Goal: Task Accomplishment & Management: Use online tool/utility

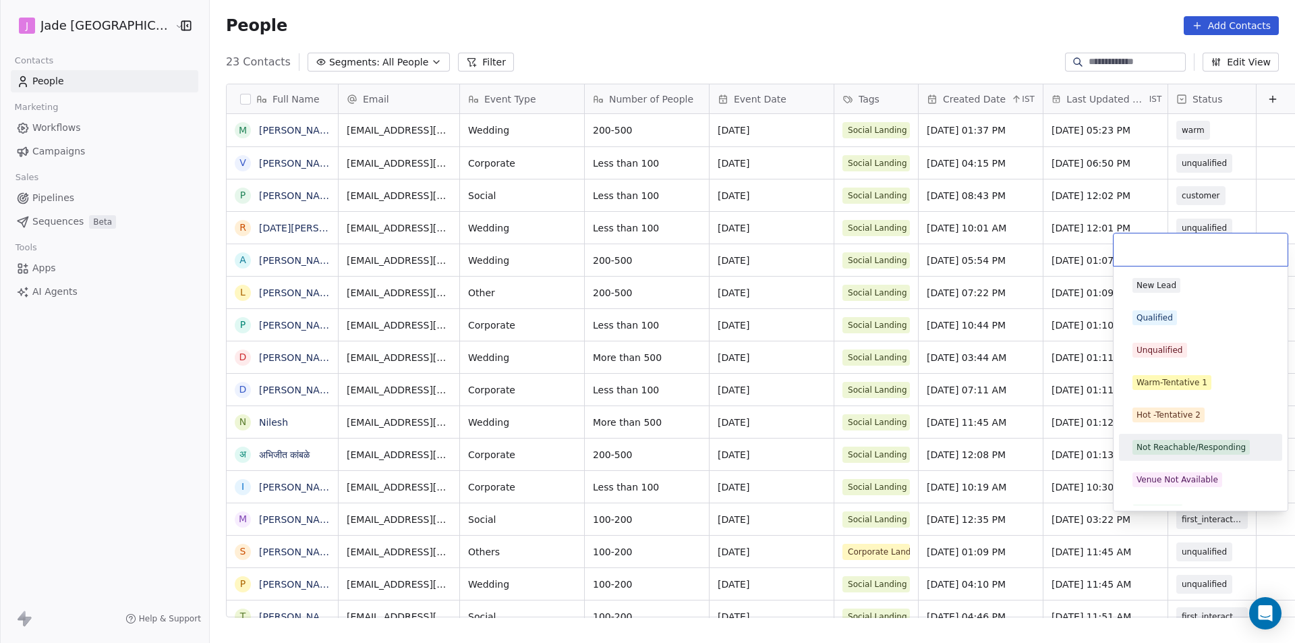
scroll to position [555, 1103]
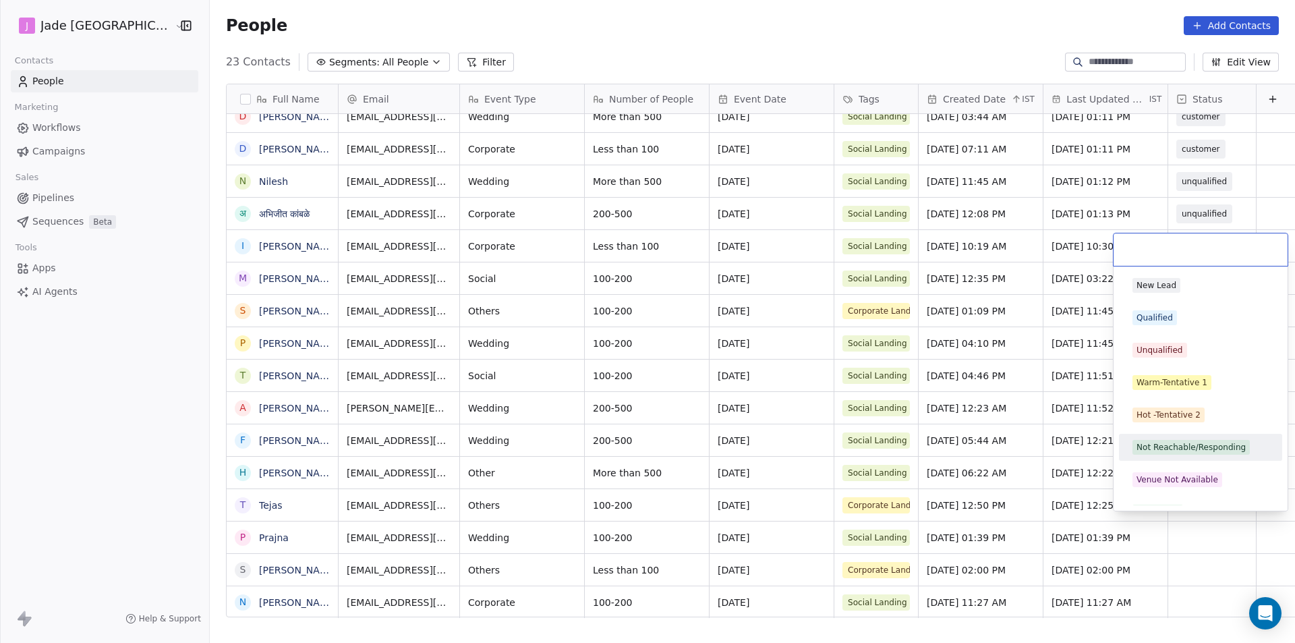
click at [1218, 563] on html "[PERSON_NAME] Mumbai Contacts People Marketing Workflows Campaigns Sales Pipeli…" at bounding box center [647, 321] width 1295 height 643
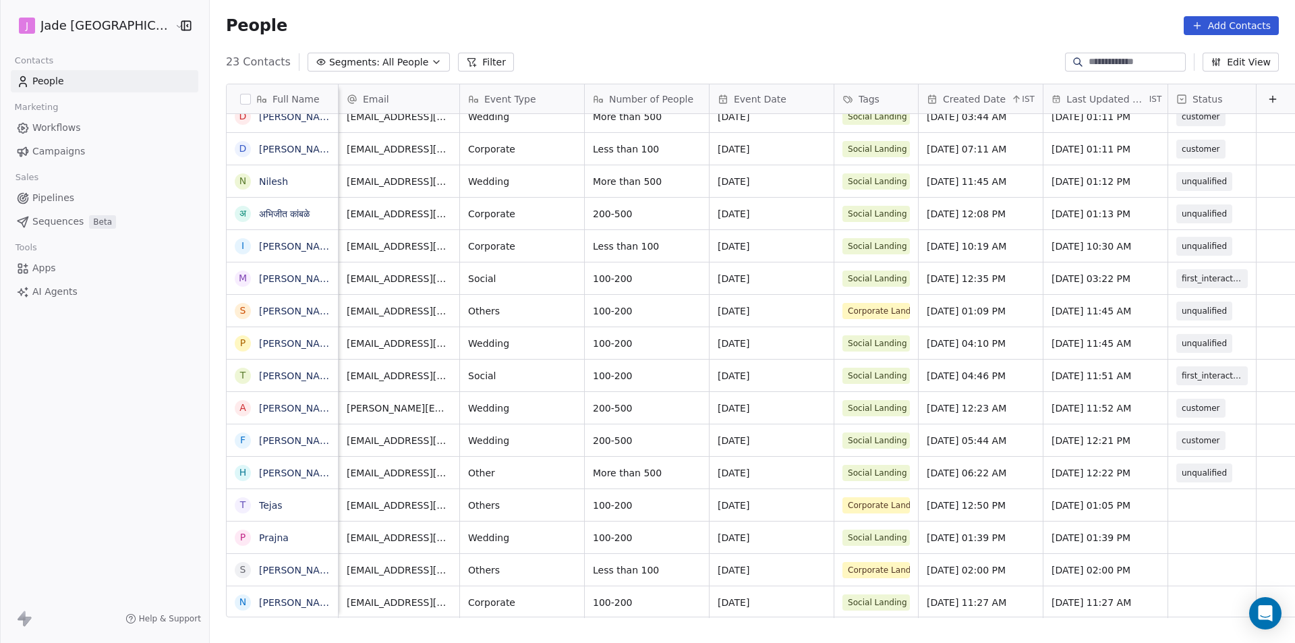
scroll to position [10, 11]
click at [1256, 464] on div "grid" at bounding box center [1281, 473] width 51 height 32
drag, startPoint x: 1168, startPoint y: 609, endPoint x: 1185, endPoint y: 609, distance: 17.6
click at [1185, 609] on html "[PERSON_NAME] Mumbai Contacts People Marketing Workflows Campaigns Sales Pipeli…" at bounding box center [647, 321] width 1295 height 643
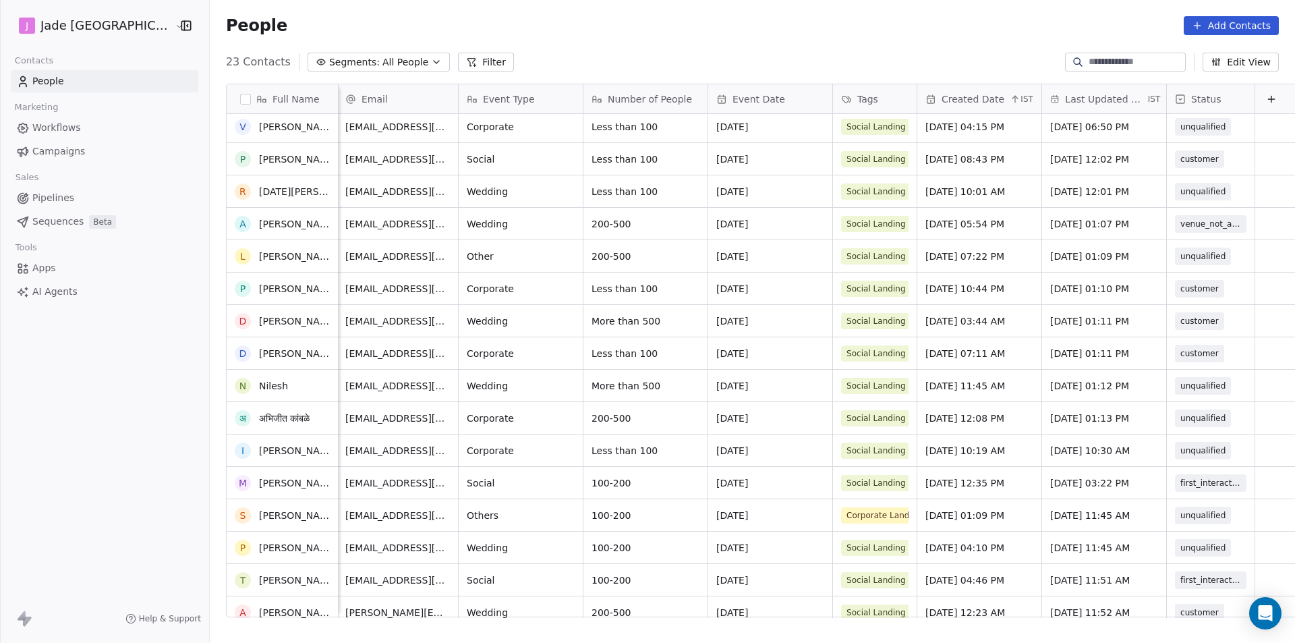
scroll to position [0, 0]
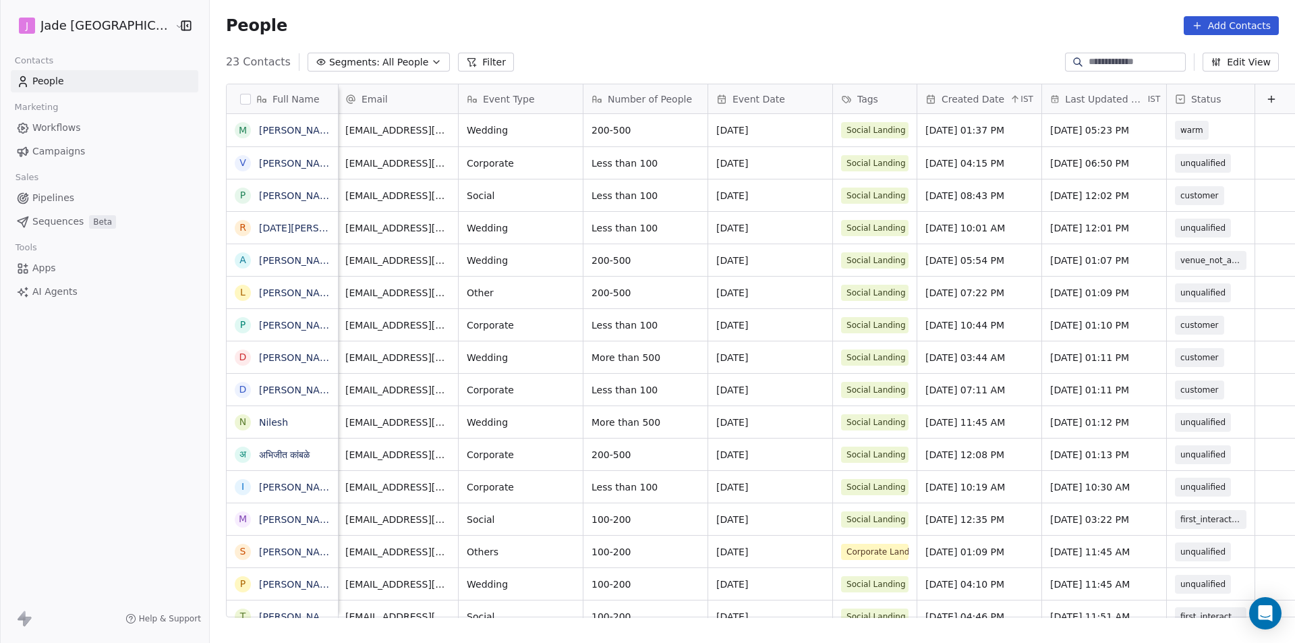
click at [1256, 98] on div at bounding box center [1281, 98] width 51 height 29
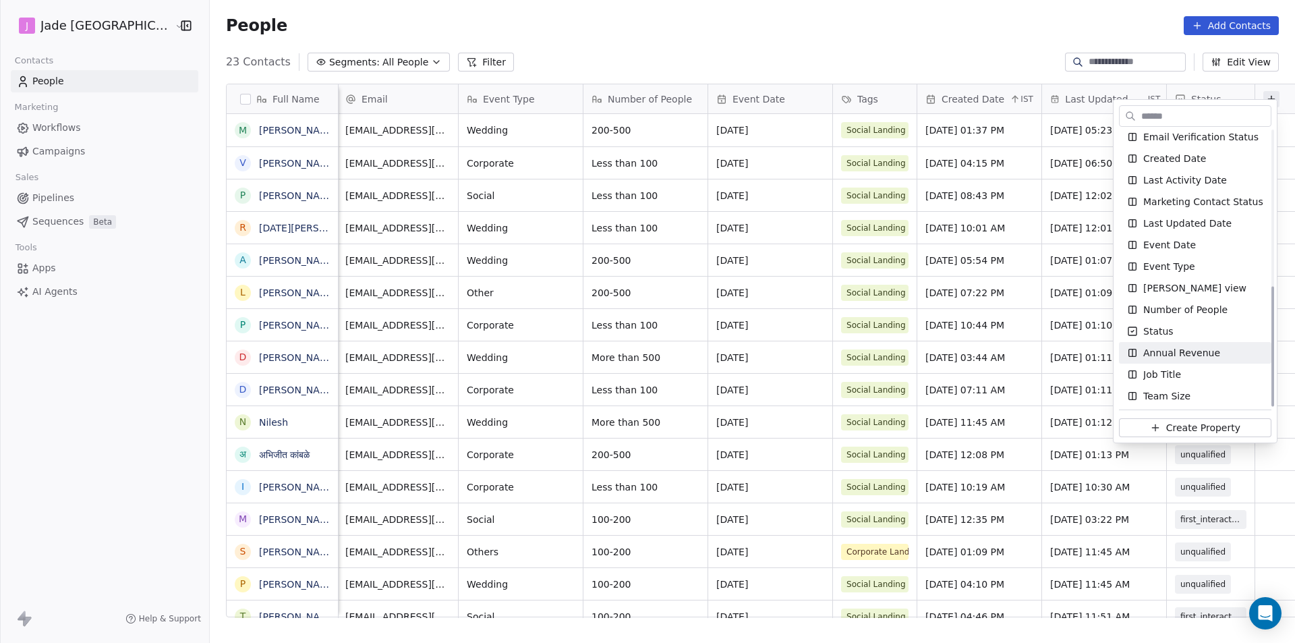
scroll to position [354, 0]
click at [1191, 428] on span "Create Property" at bounding box center [1204, 427] width 74 height 13
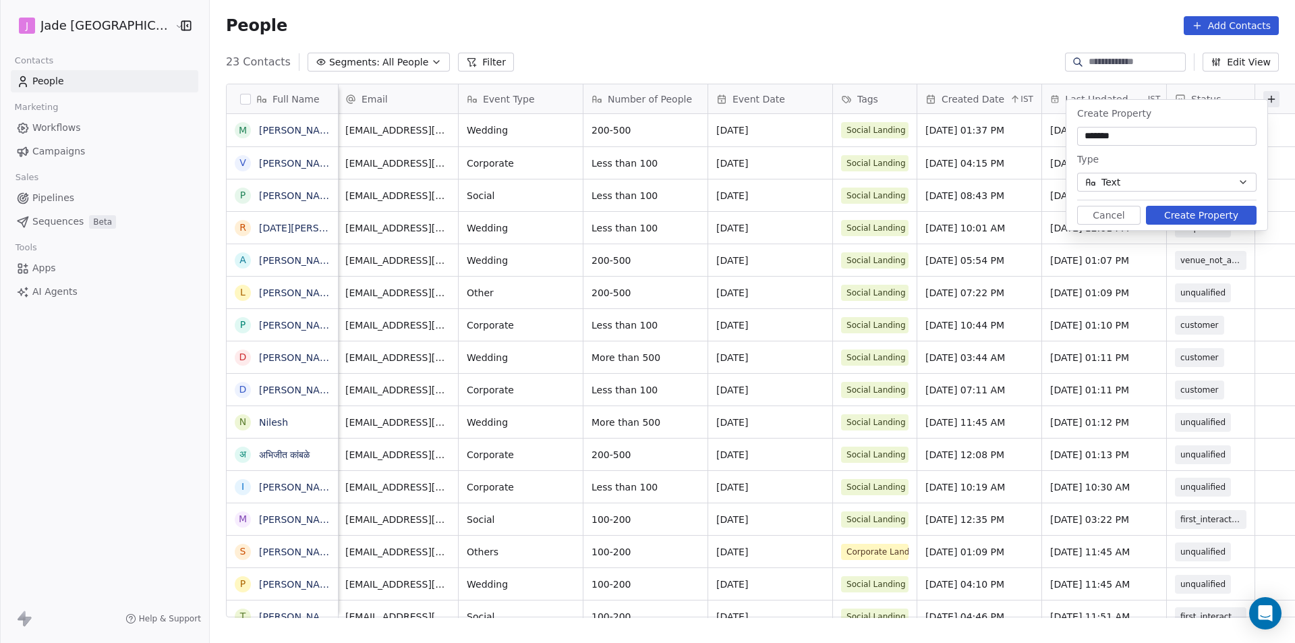
type input "*******"
click at [1165, 214] on button "Create Property" at bounding box center [1201, 215] width 111 height 19
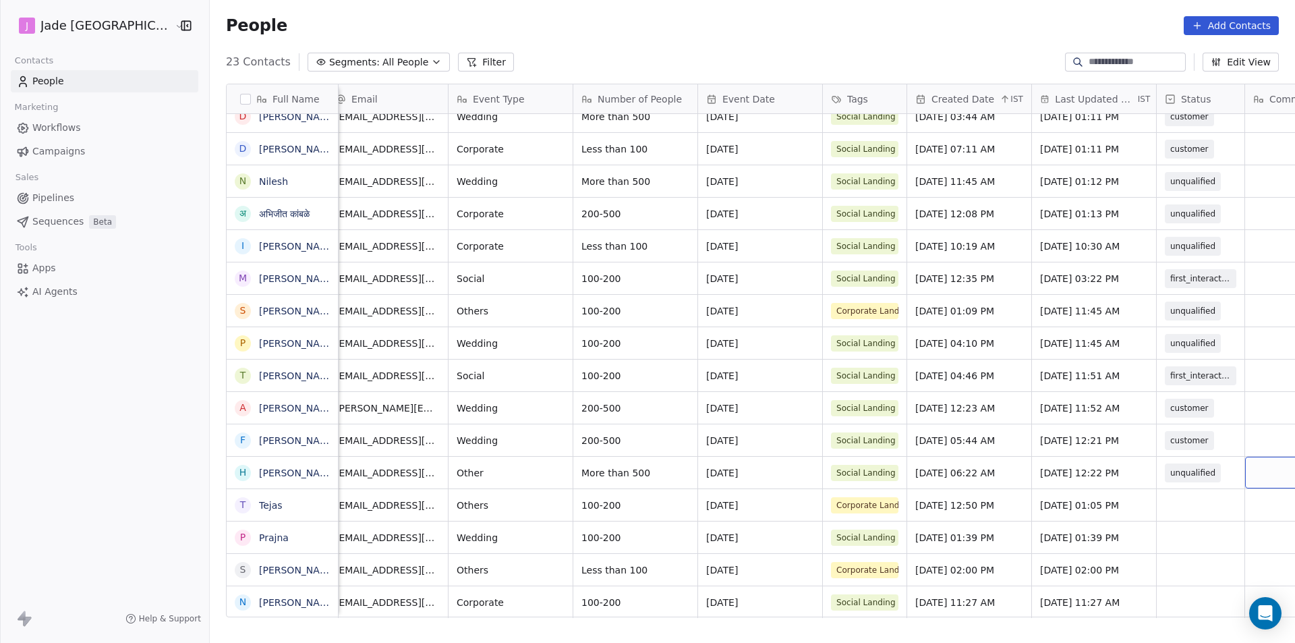
scroll to position [0, 86]
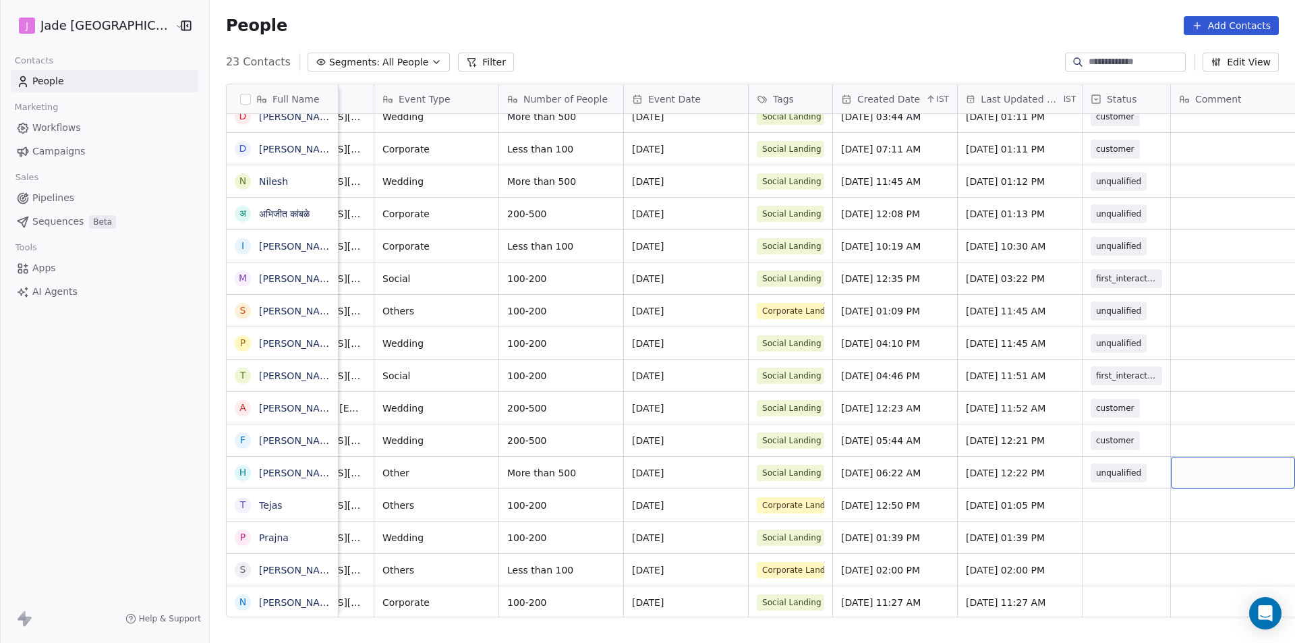
click at [1241, 472] on div "grid" at bounding box center [1233, 473] width 124 height 32
type textarea "**********"
click at [1179, 408] on div "grid" at bounding box center [1233, 408] width 124 height 32
type textarea "*"
click at [1165, 533] on html "[PERSON_NAME] Mumbai Contacts People Marketing Workflows Campaigns Sales Pipeli…" at bounding box center [647, 321] width 1295 height 643
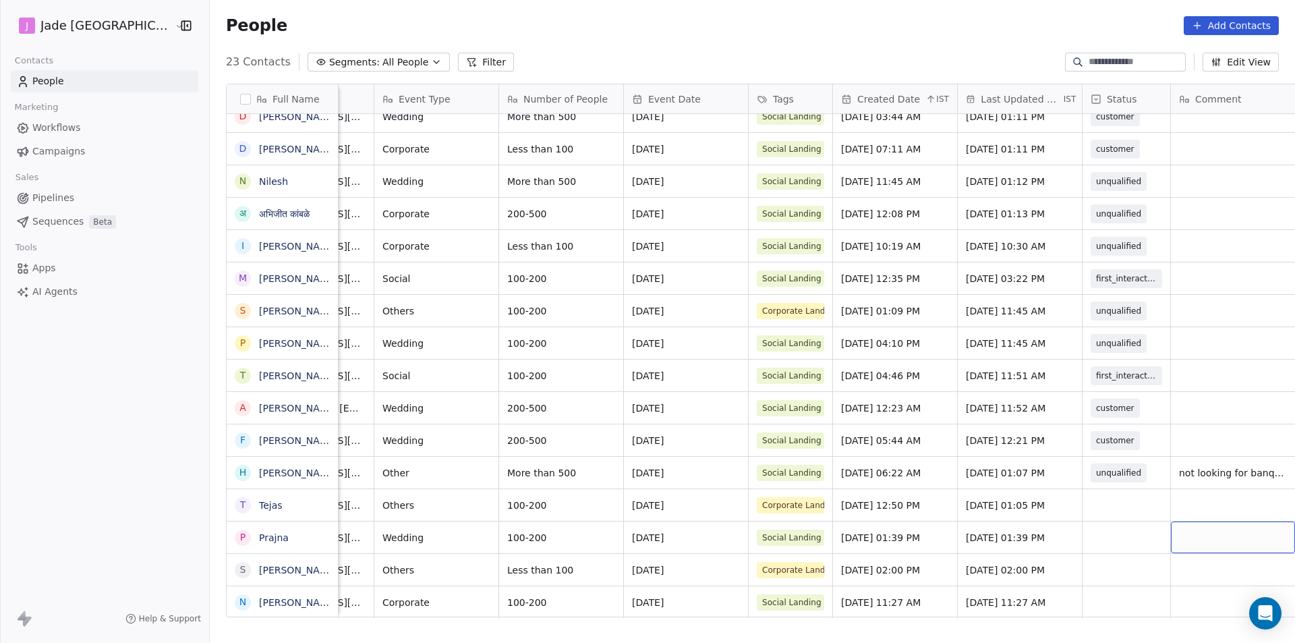
scroll to position [10, 86]
